Goal: Go to known website: Access a specific website the user already knows

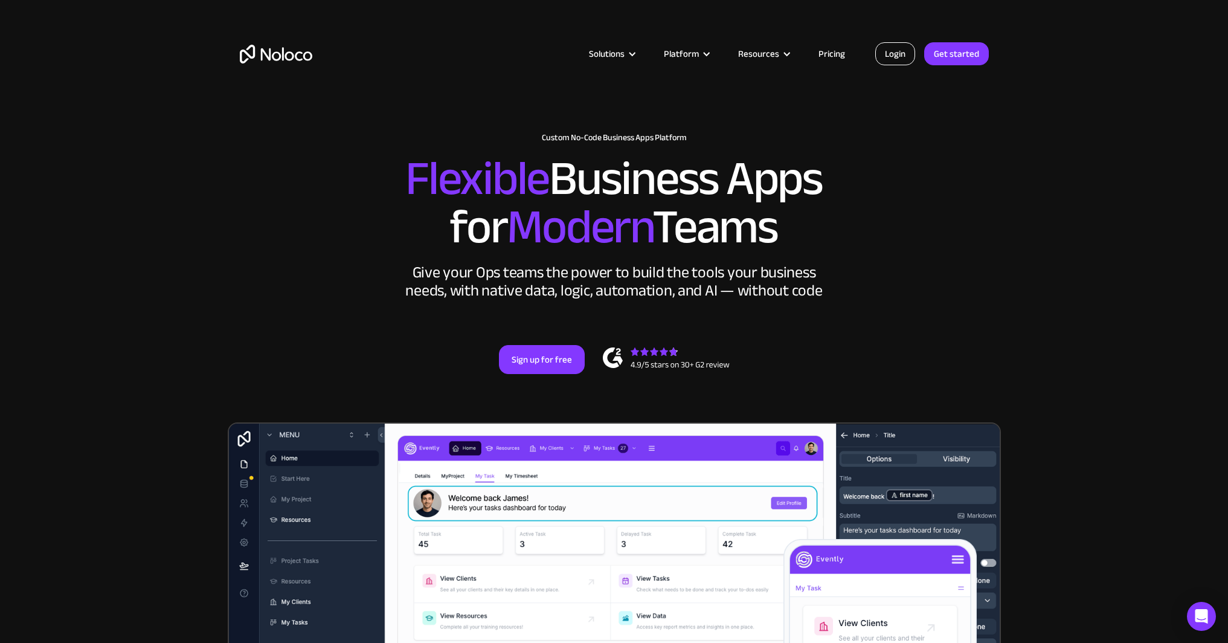
click at [902, 59] on link "Login" at bounding box center [895, 53] width 40 height 23
click at [906, 59] on link "Login" at bounding box center [895, 53] width 40 height 23
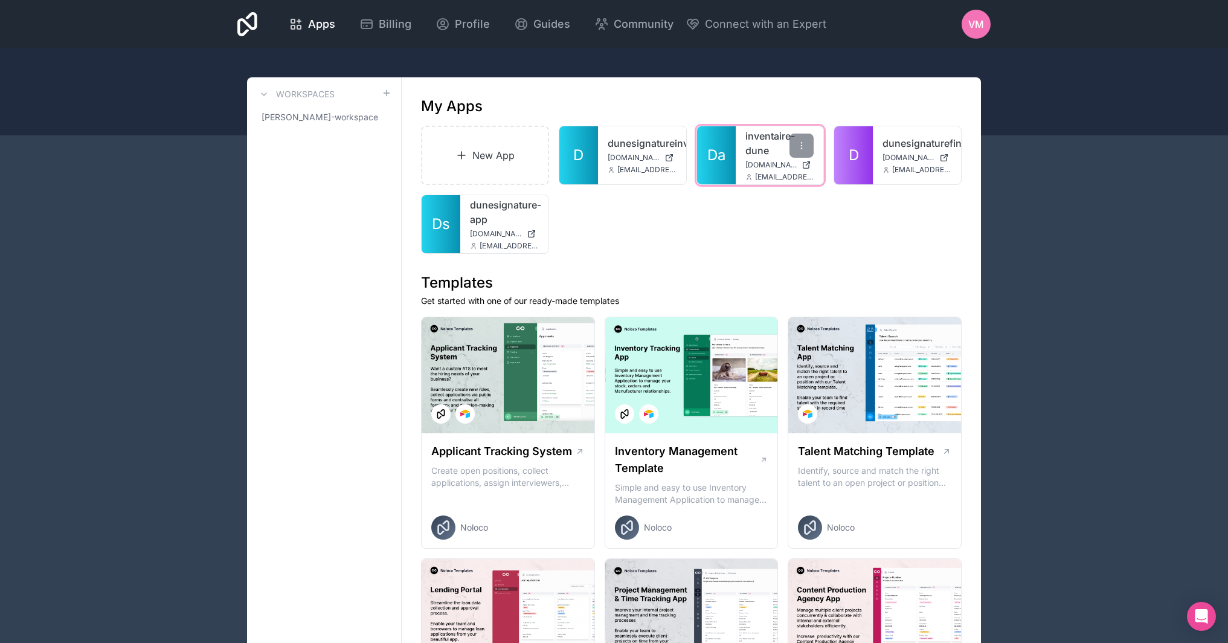
click at [755, 139] on link "inventaire-dune" at bounding box center [779, 143] width 69 height 29
